Goal: Navigation & Orientation: Find specific page/section

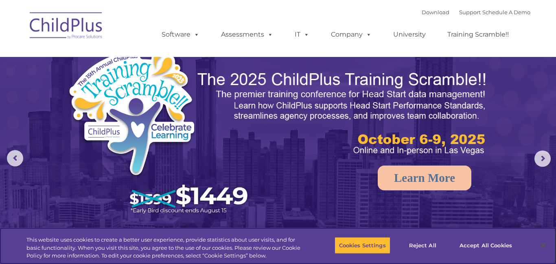
select select "MEDIUM"
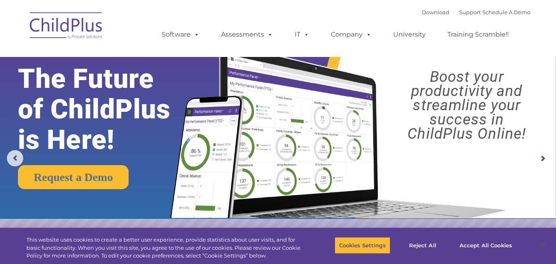
click at [79, 32] on img at bounding box center [66, 27] width 81 height 41
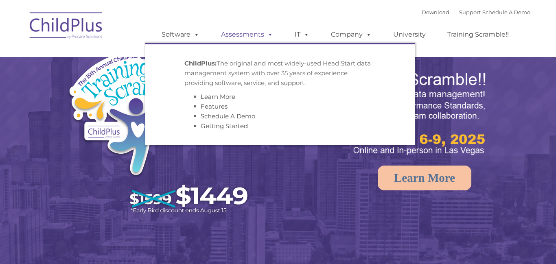
click at [241, 42] on link "Assessments" at bounding box center [247, 34] width 68 height 16
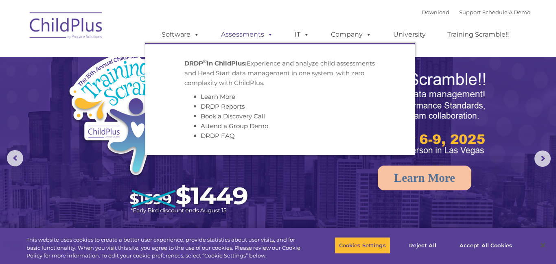
select select "MEDIUM"
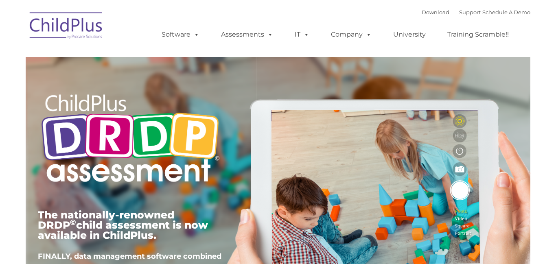
type input ""
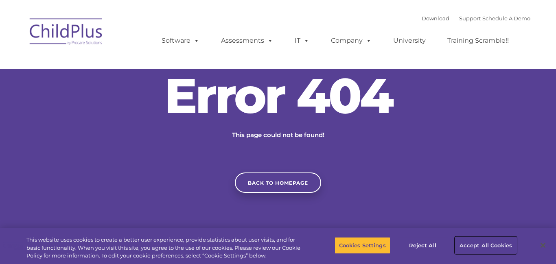
click at [492, 246] on button "Accept All Cookies" at bounding box center [486, 245] width 62 height 17
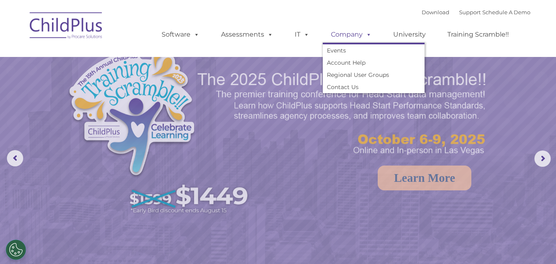
select select "MEDIUM"
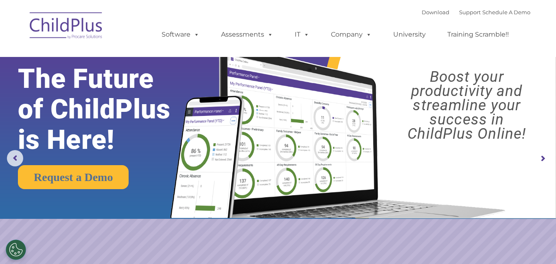
click at [56, 30] on img at bounding box center [66, 27] width 81 height 41
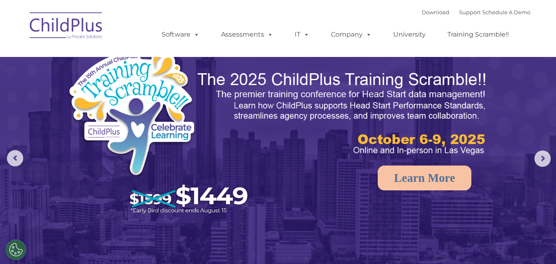
select select "MEDIUM"
